Goal: Task Accomplishment & Management: Use online tool/utility

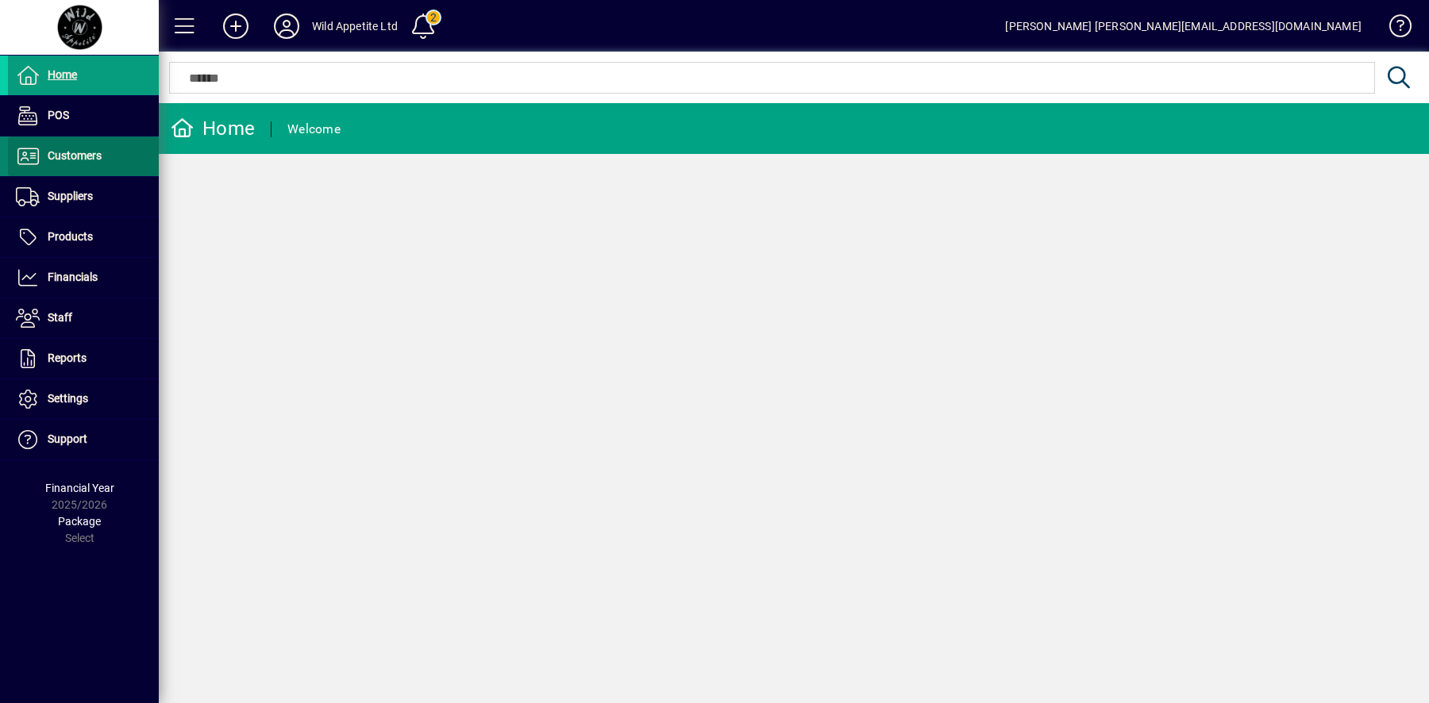
click at [97, 168] on span at bounding box center [83, 156] width 151 height 38
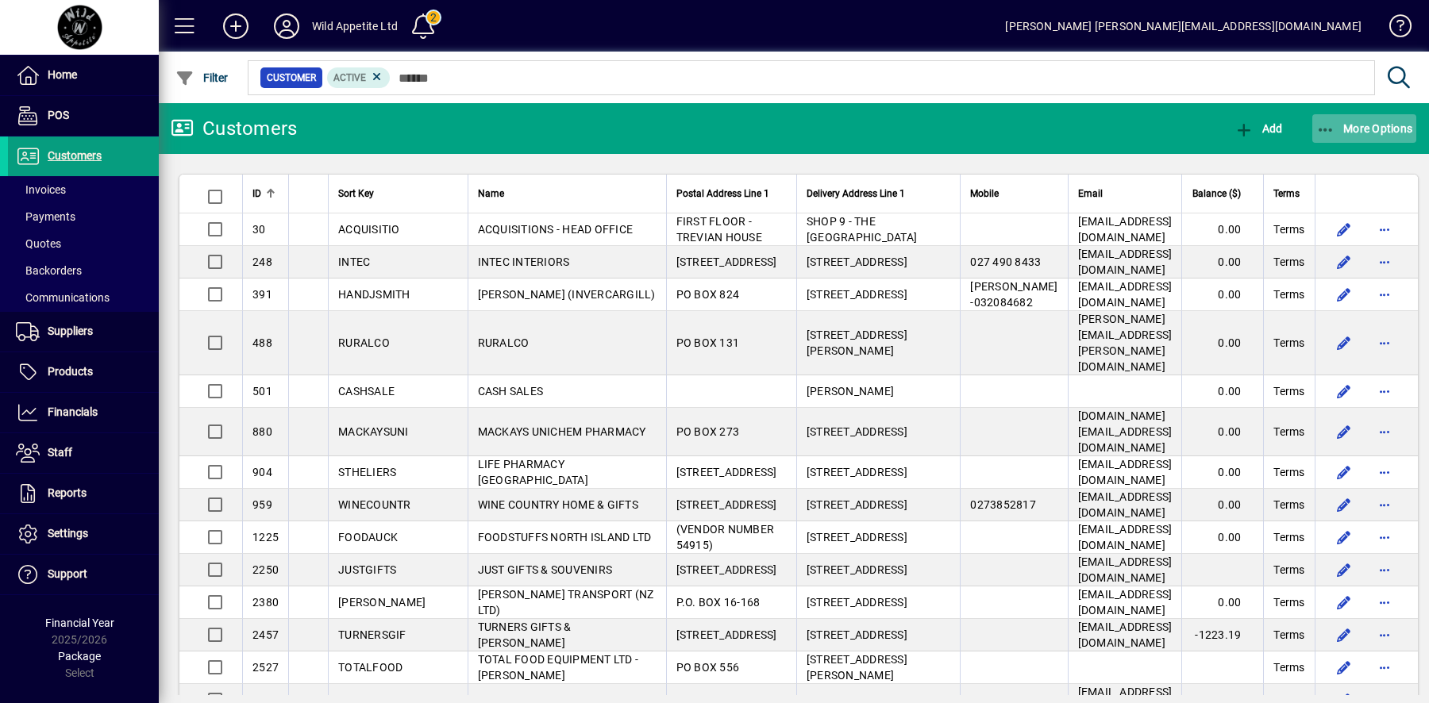
click at [1385, 125] on span "More Options" at bounding box center [1364, 128] width 97 height 13
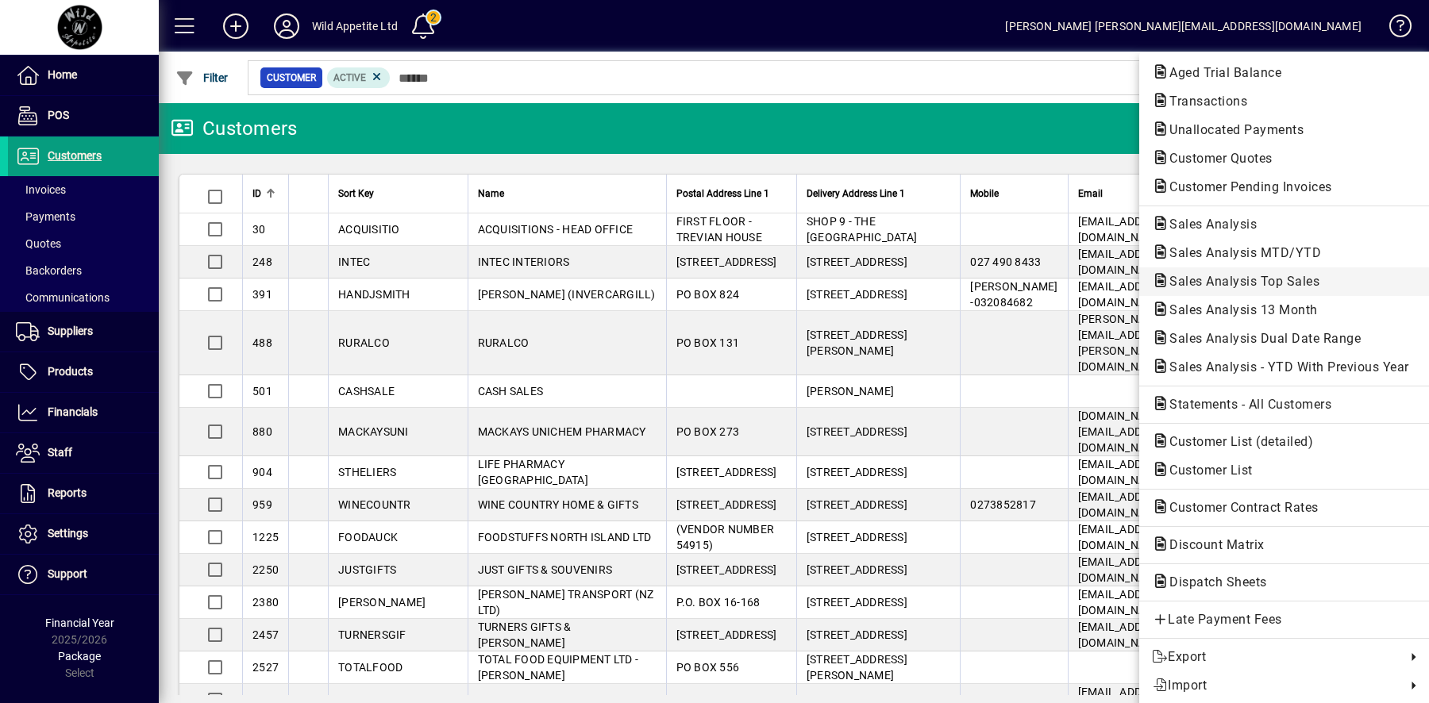
click at [1301, 283] on span "Sales Analysis Top Sales" at bounding box center [1239, 281] width 175 height 15
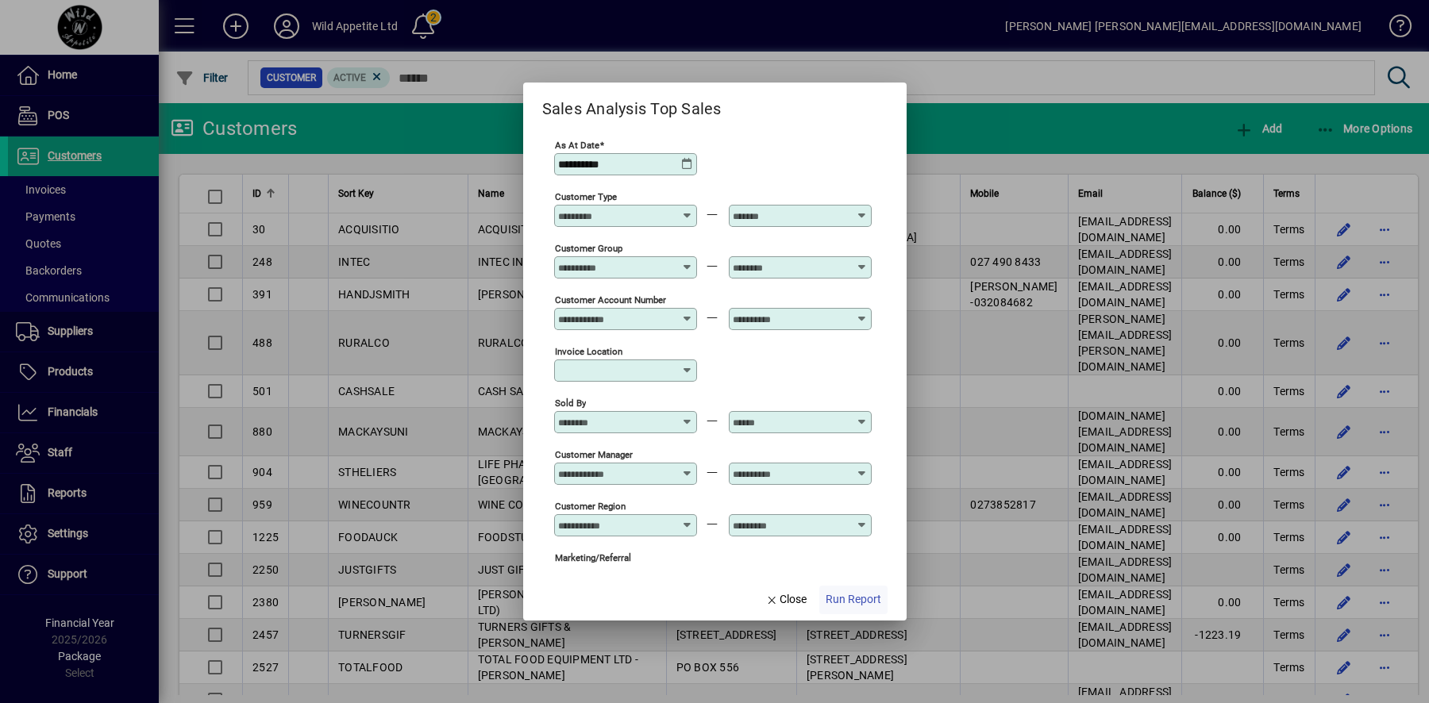
click at [853, 590] on span "button" at bounding box center [853, 600] width 68 height 38
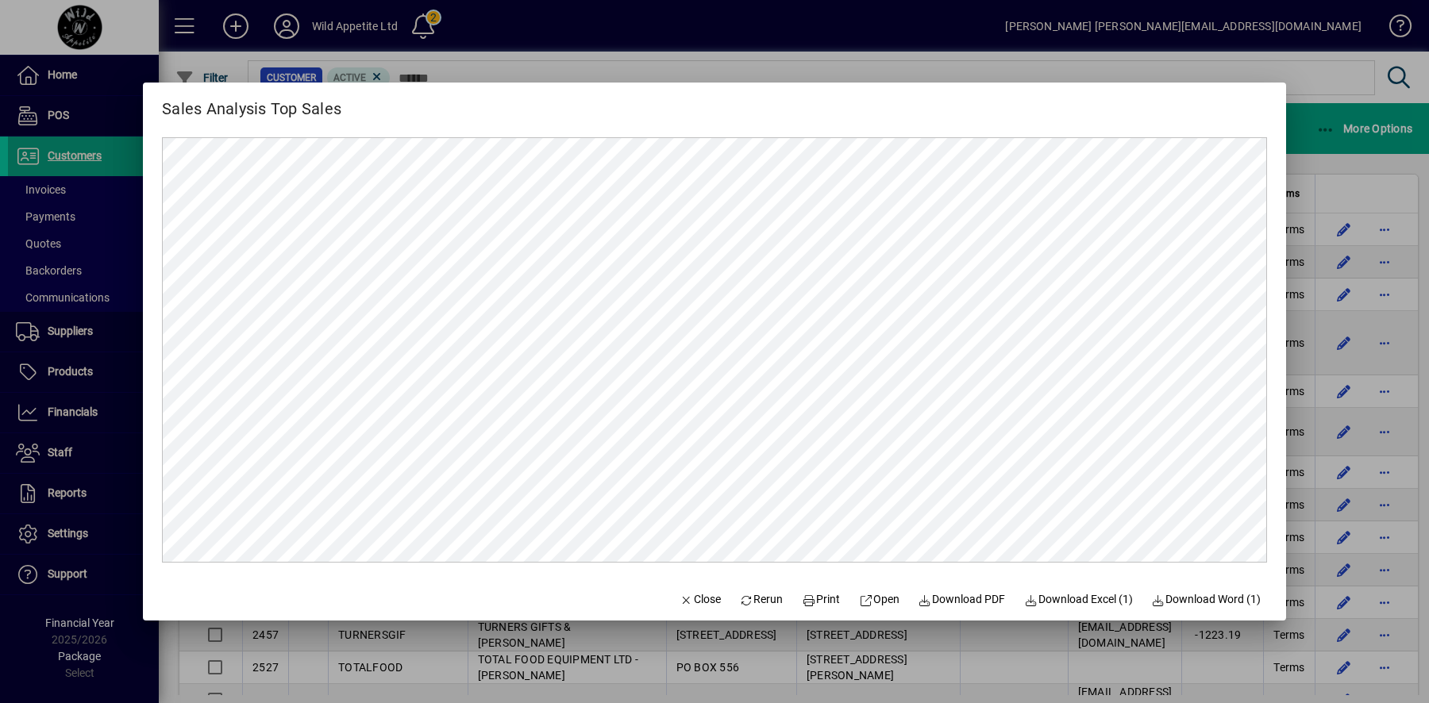
click at [664, 66] on div at bounding box center [714, 351] width 1429 height 703
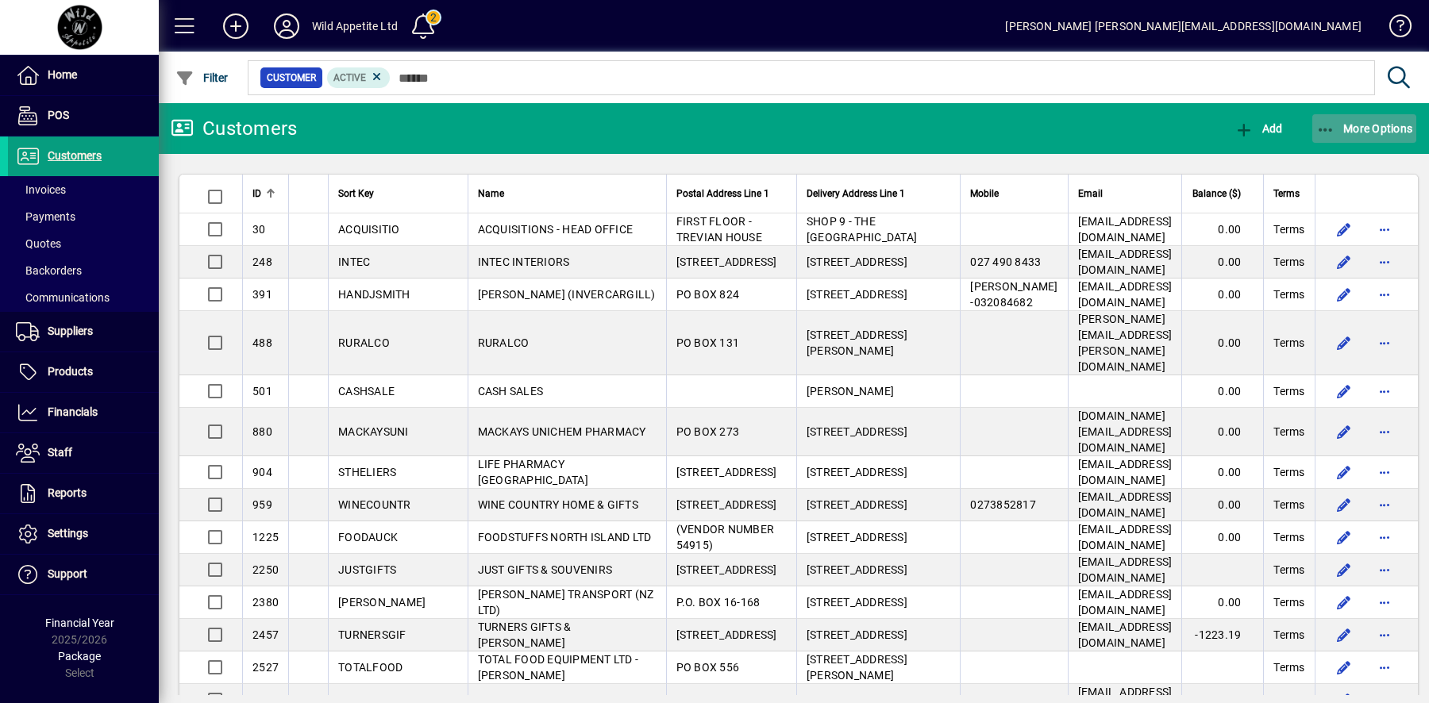
click at [1384, 130] on span "More Options" at bounding box center [1364, 128] width 97 height 13
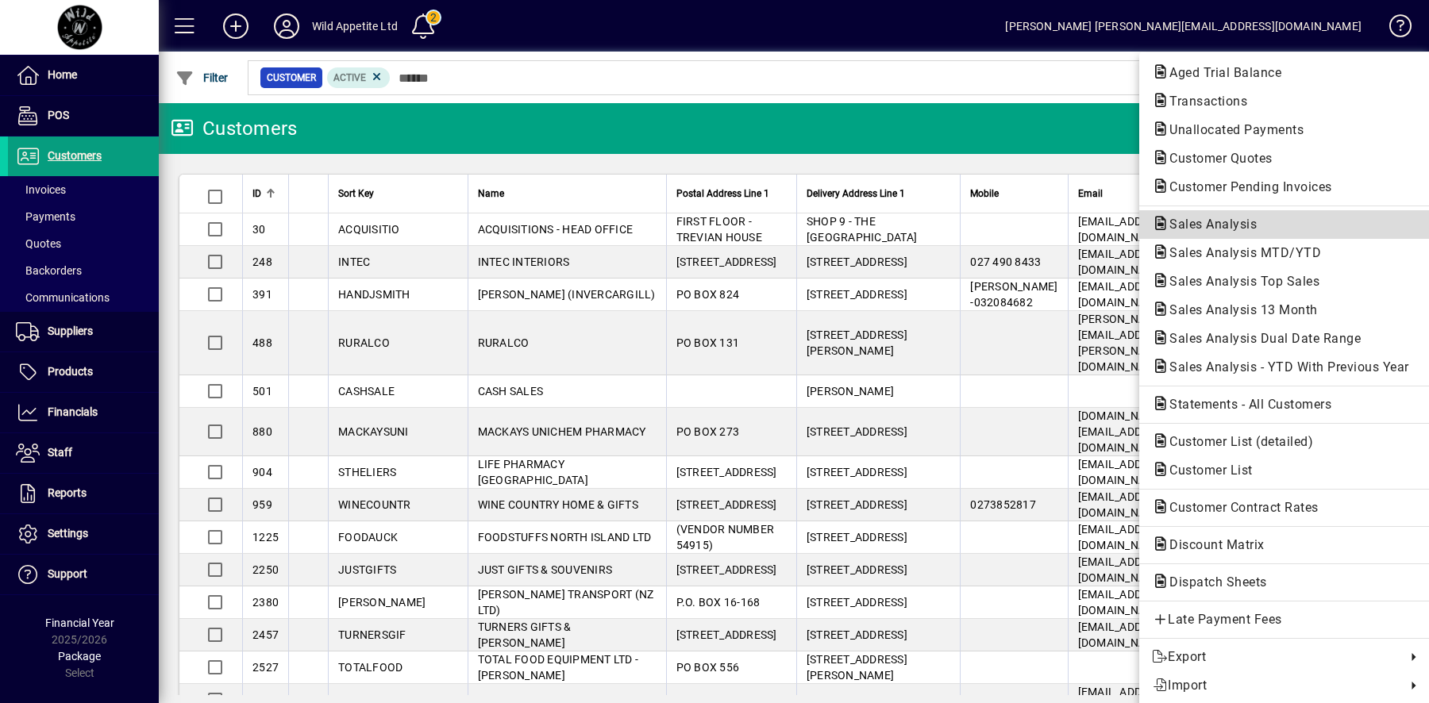
click at [1271, 221] on span "Sales Analysis" at bounding box center [1284, 224] width 265 height 19
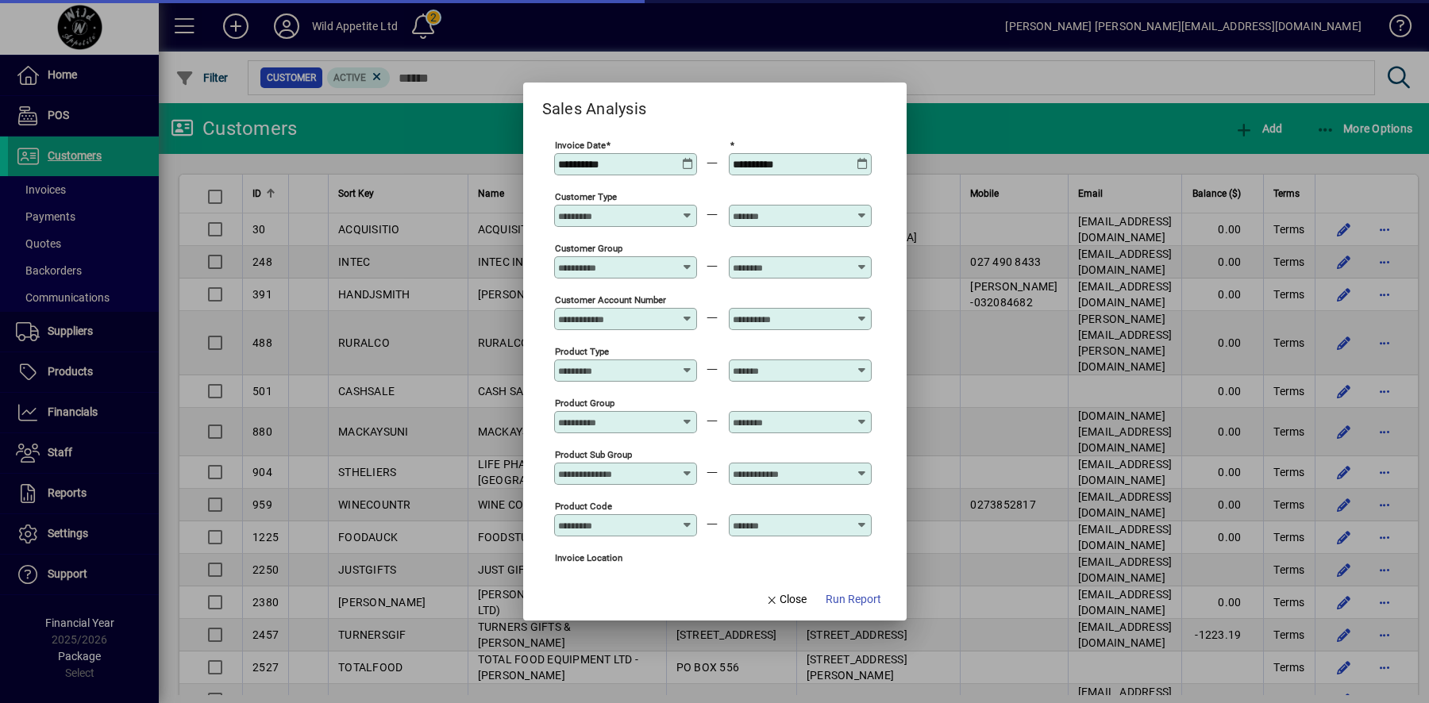
type input "**********"
click at [693, 158] on icon at bounding box center [688, 158] width 12 height 0
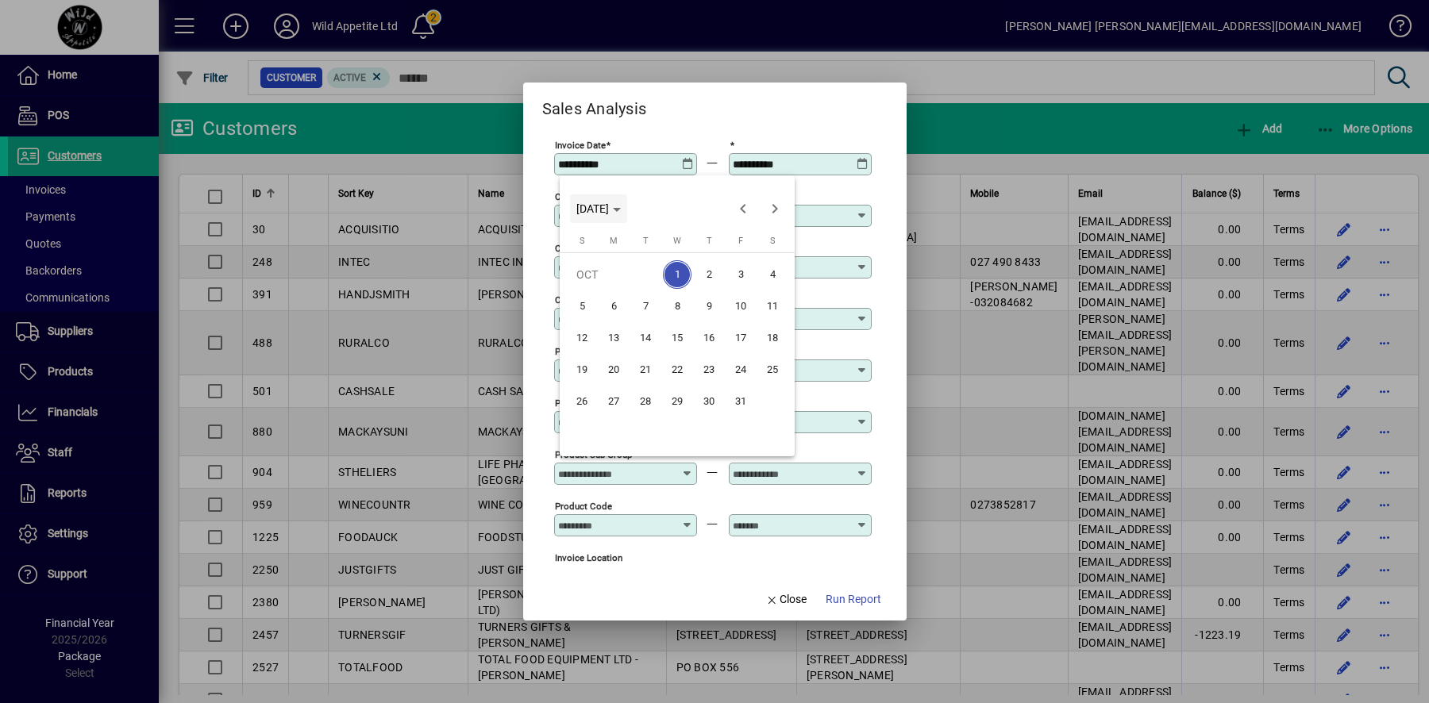
click at [609, 207] on span "WED OCT 01 2025" at bounding box center [592, 208] width 33 height 13
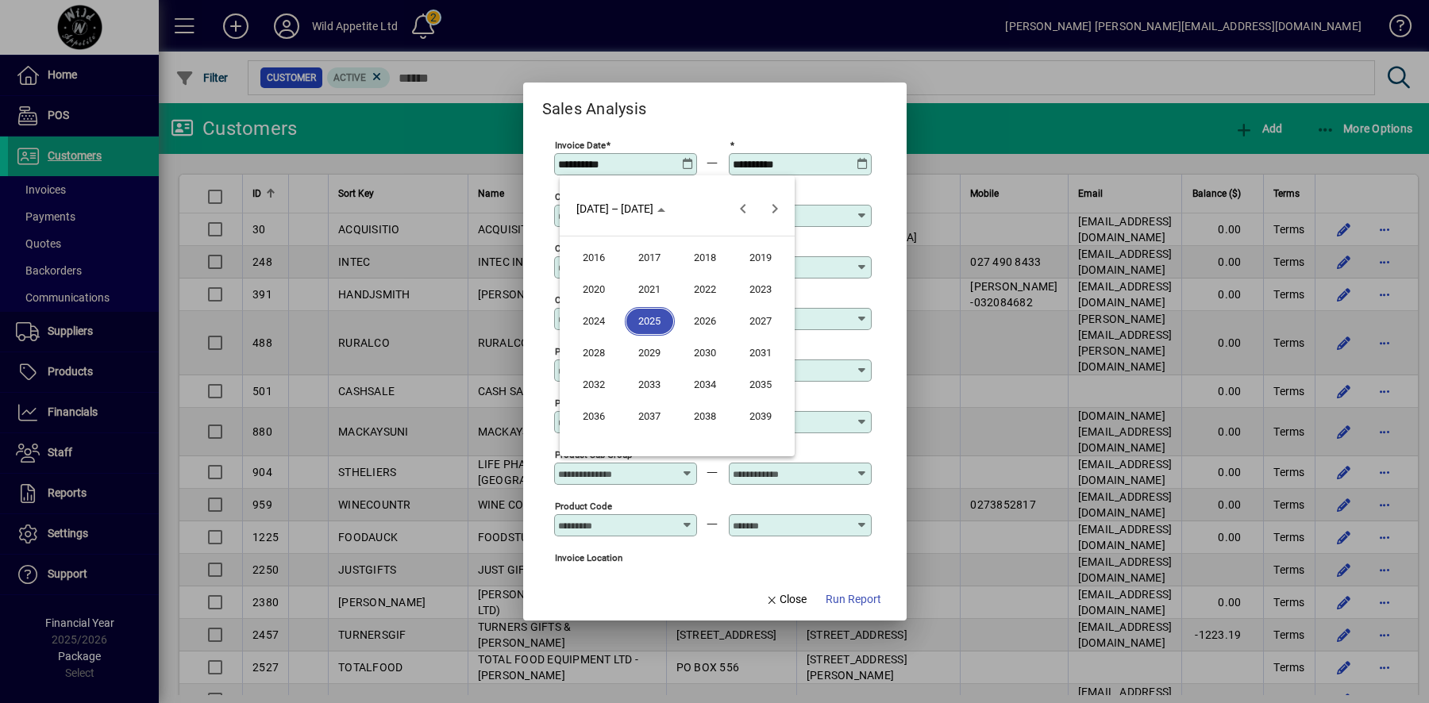
click at [602, 317] on span "2024" at bounding box center [594, 321] width 50 height 29
click at [653, 349] on span "OCT" at bounding box center [650, 353] width 50 height 29
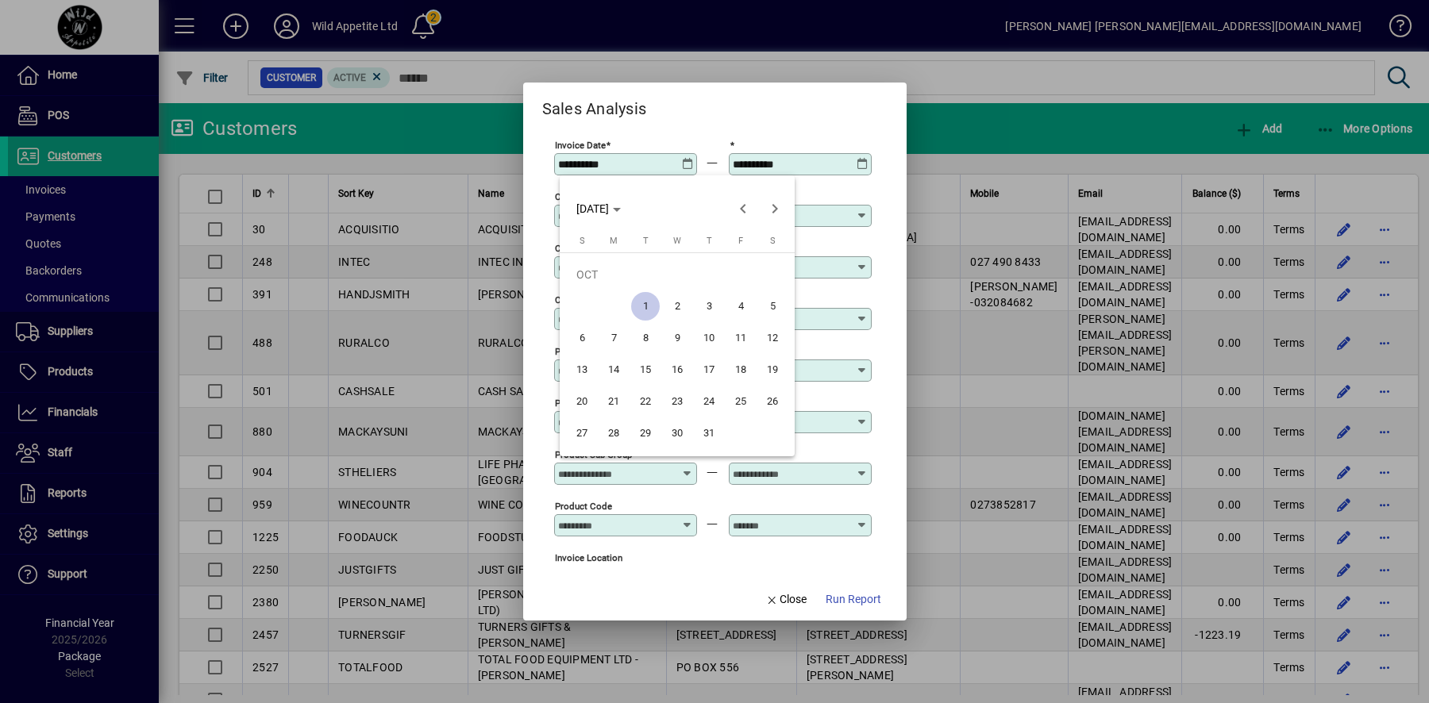
click at [660, 306] on button "1" at bounding box center [646, 307] width 32 height 32
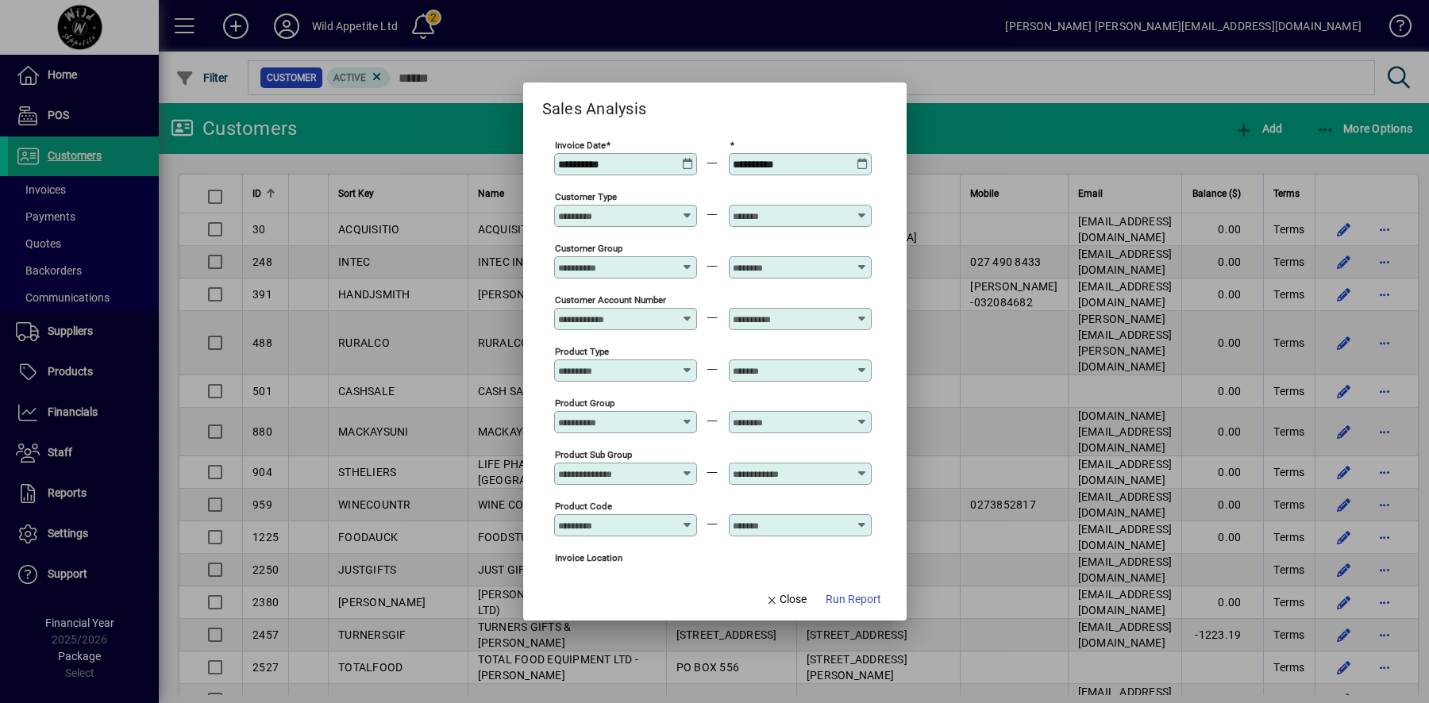
type input "**********"
click at [844, 603] on span "Run Report" at bounding box center [854, 599] width 56 height 17
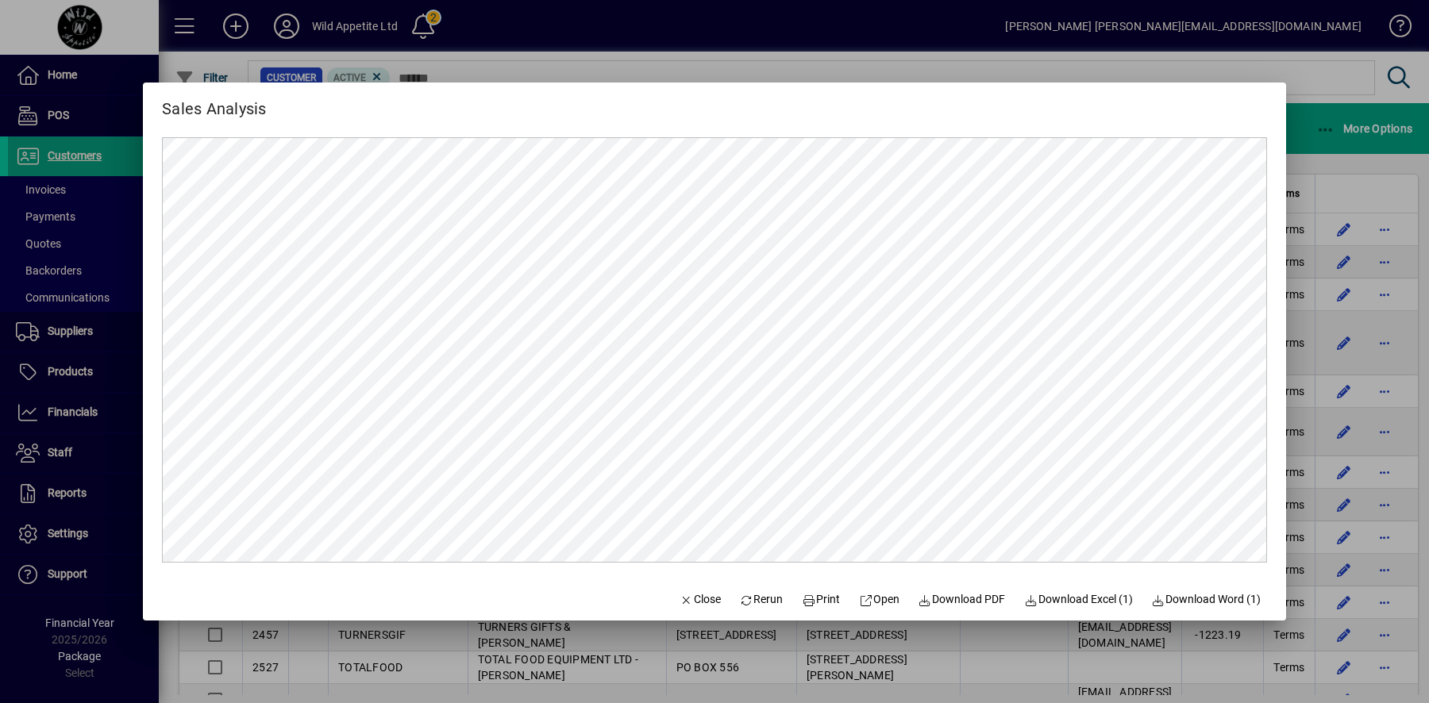
click at [695, 579] on mat-dialog-actions "Close Rerun Print Open Download PDF Download Excel (1) Download Word (1)" at bounding box center [970, 600] width 632 height 42
click at [687, 598] on span "Close" at bounding box center [700, 599] width 41 height 17
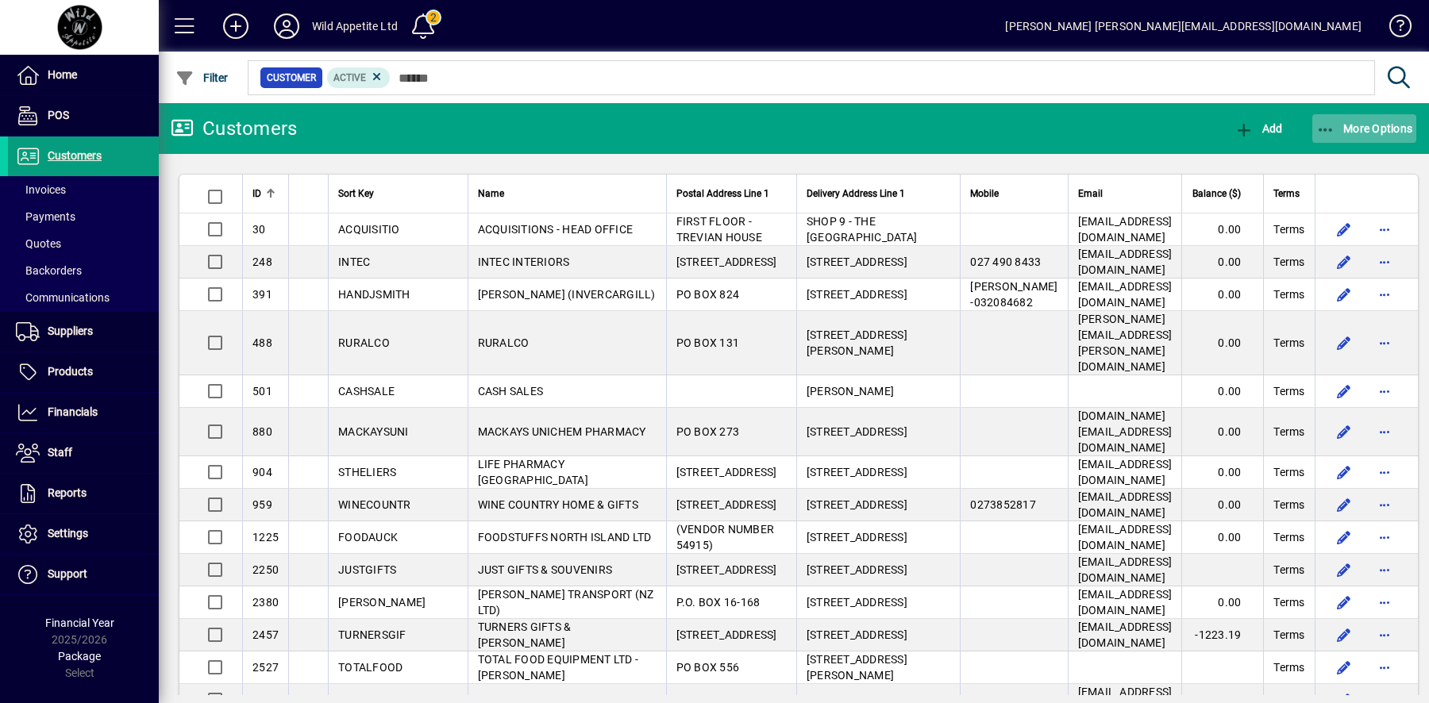
click at [1403, 136] on span "button" at bounding box center [1364, 129] width 105 height 38
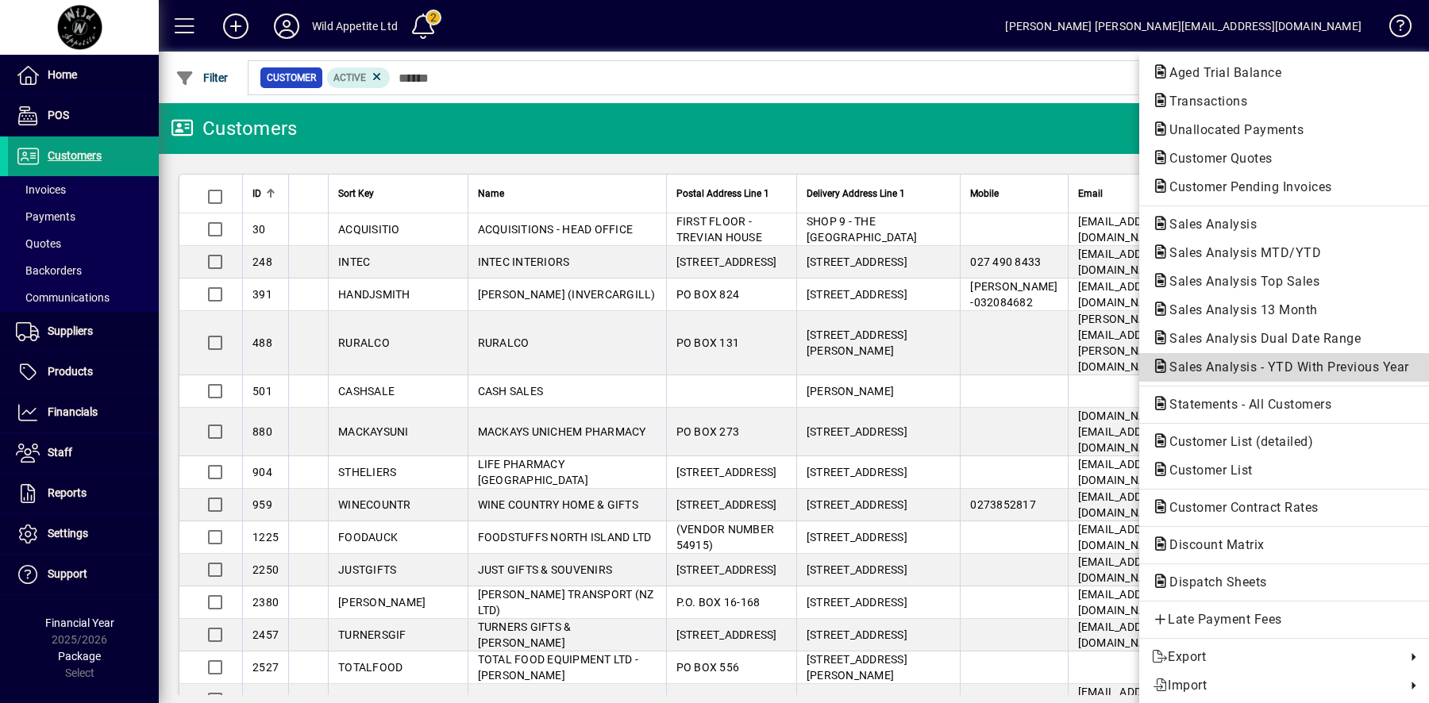
click at [1332, 372] on span "Sales Analysis - YTD With Previous Year" at bounding box center [1284, 367] width 265 height 15
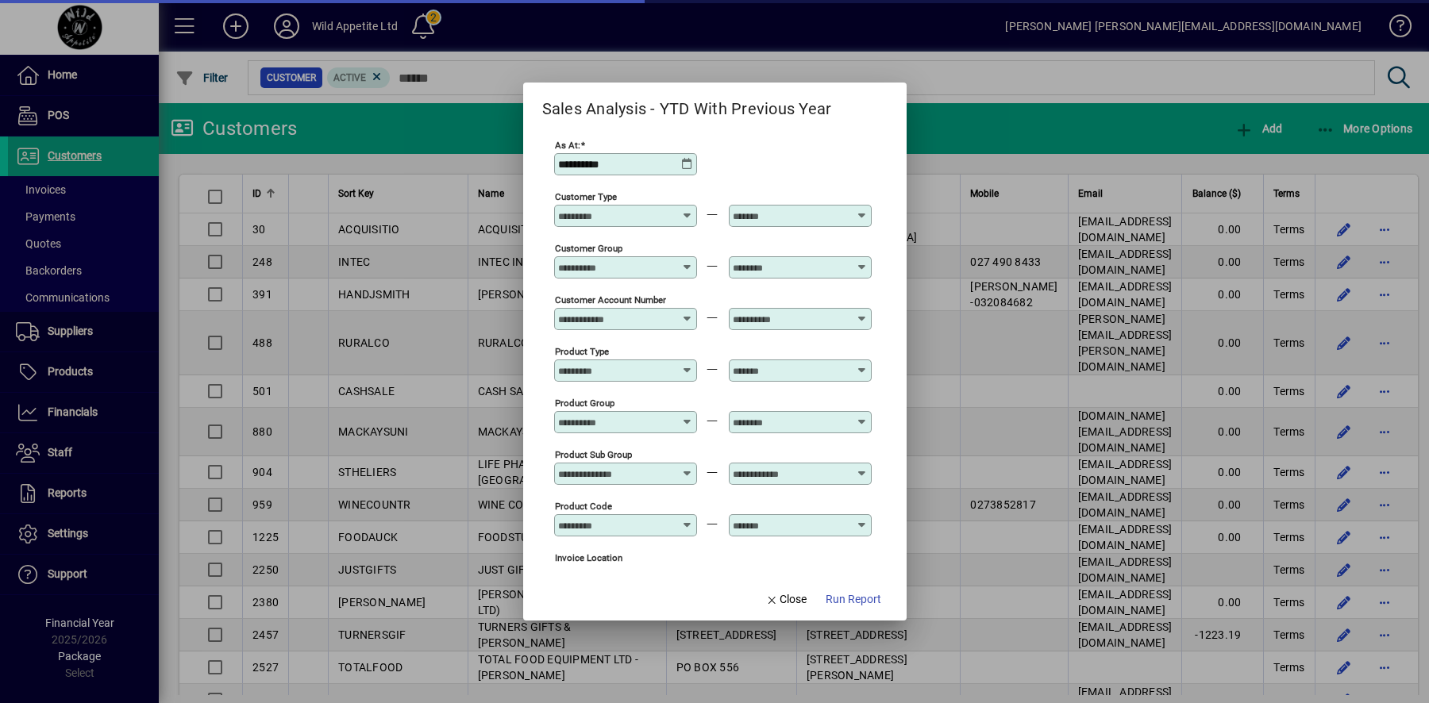
type input "**********"
click at [845, 599] on span "Run Report" at bounding box center [854, 599] width 56 height 17
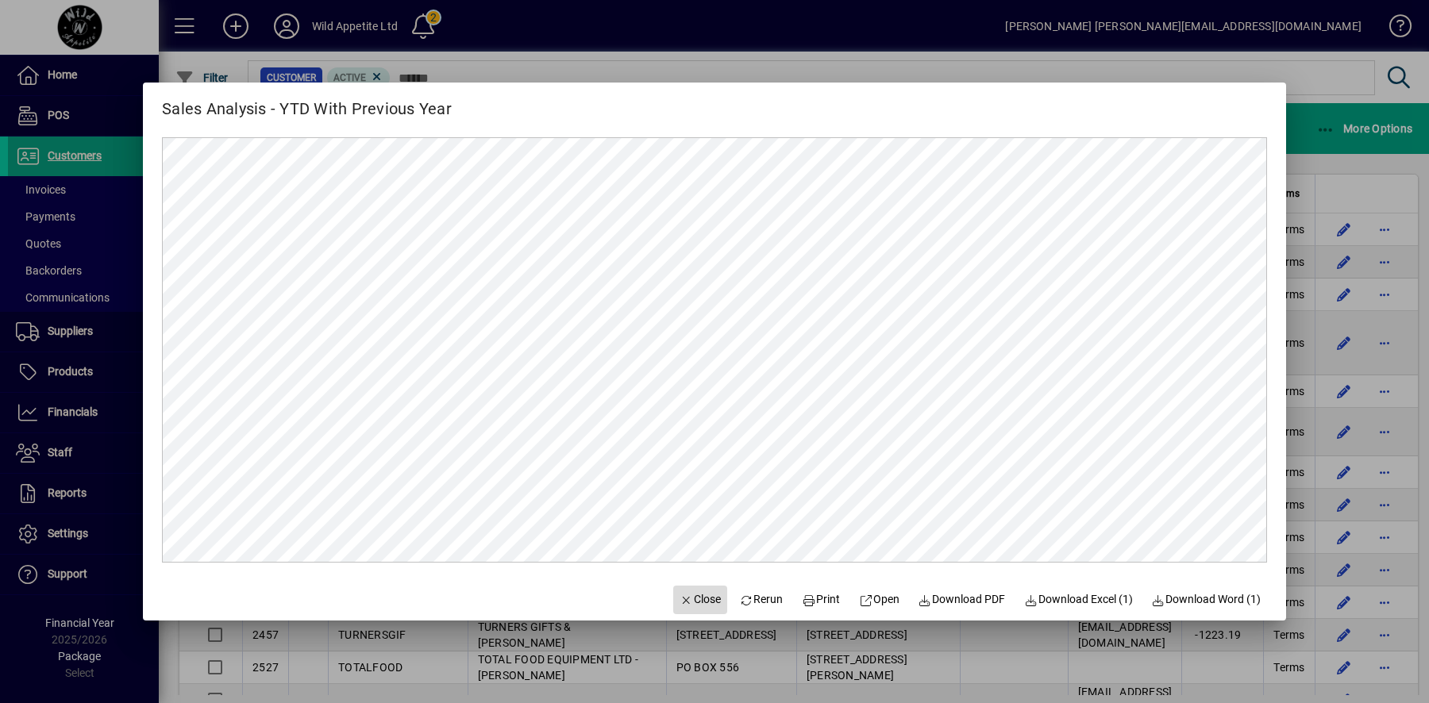
click at [680, 592] on span "Close" at bounding box center [700, 599] width 41 height 17
